Goal: Information Seeking & Learning: Check status

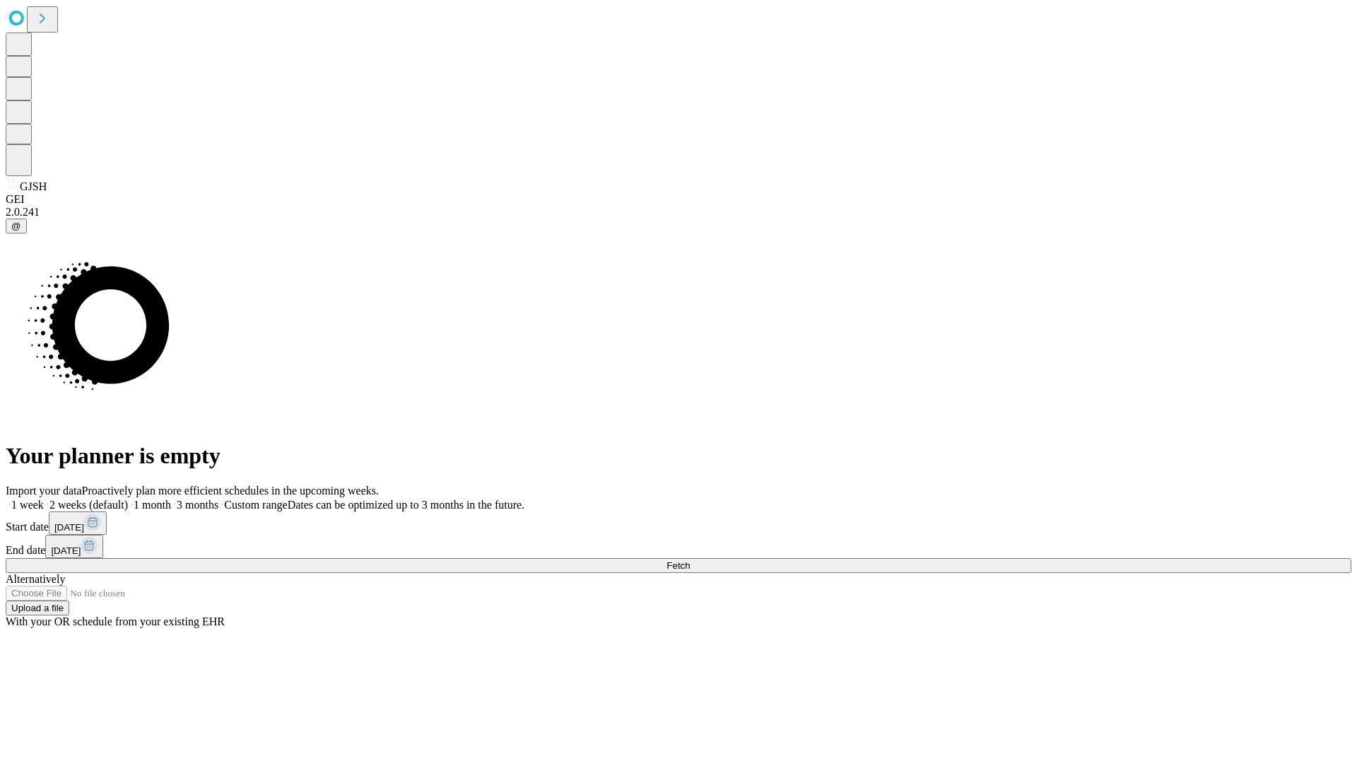
click at [690, 560] on span "Fetch" at bounding box center [678, 565] width 23 height 11
